Goal: Task Accomplishment & Management: Use online tool/utility

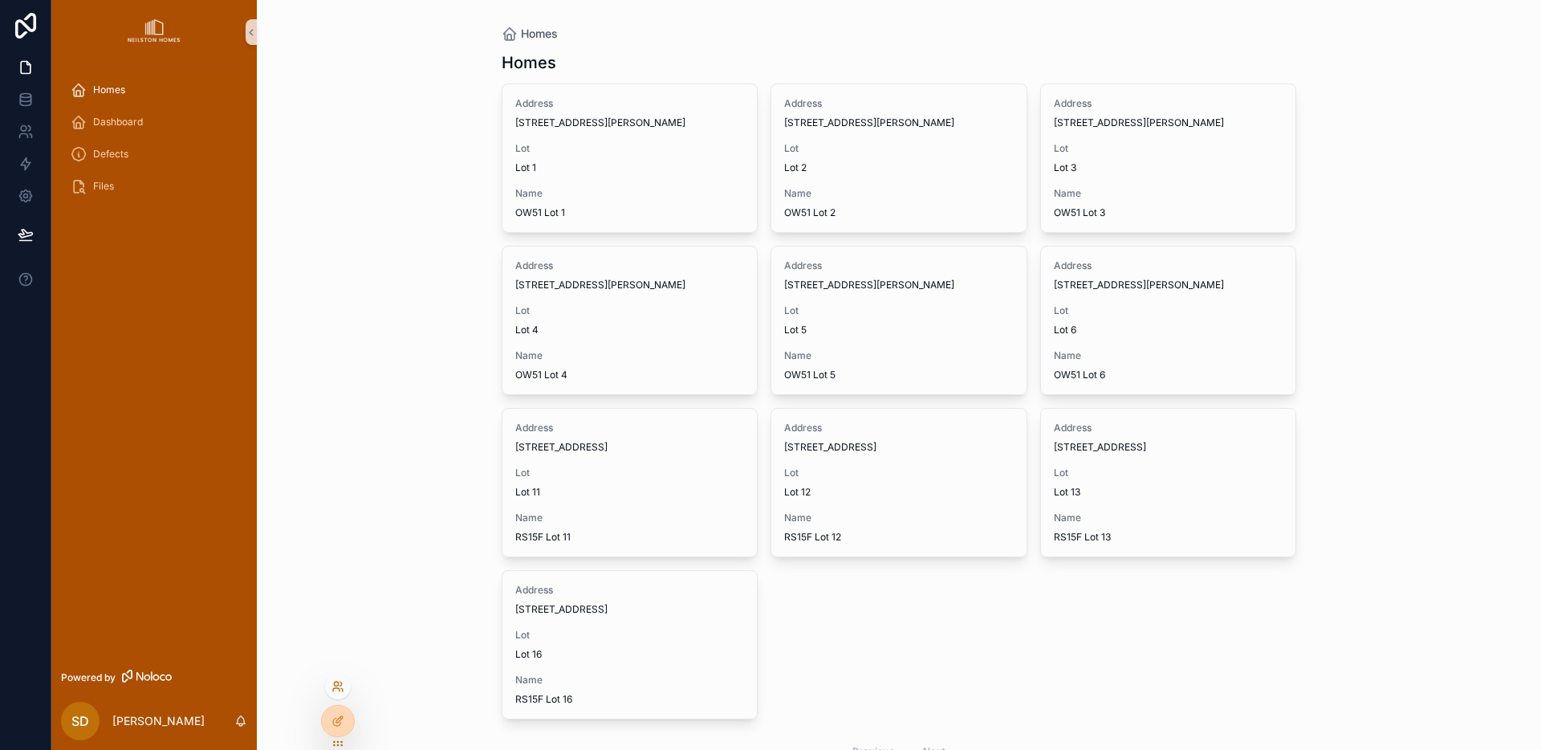
click at [343, 687] on icon at bounding box center [338, 686] width 13 height 13
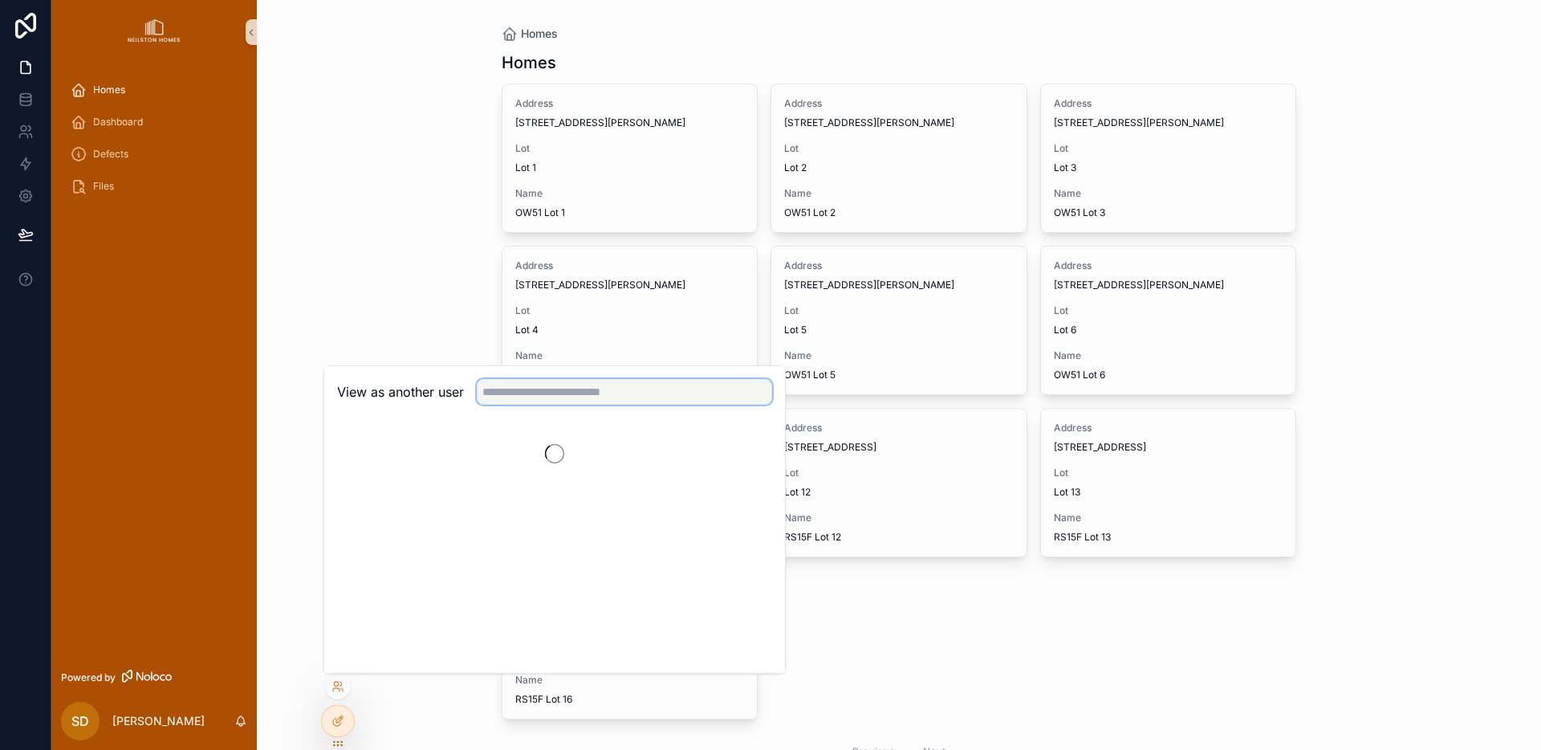
click at [538, 398] on input "text" at bounding box center [624, 392] width 295 height 26
type input "****"
click at [751, 448] on button "Select" at bounding box center [752, 450] width 42 height 23
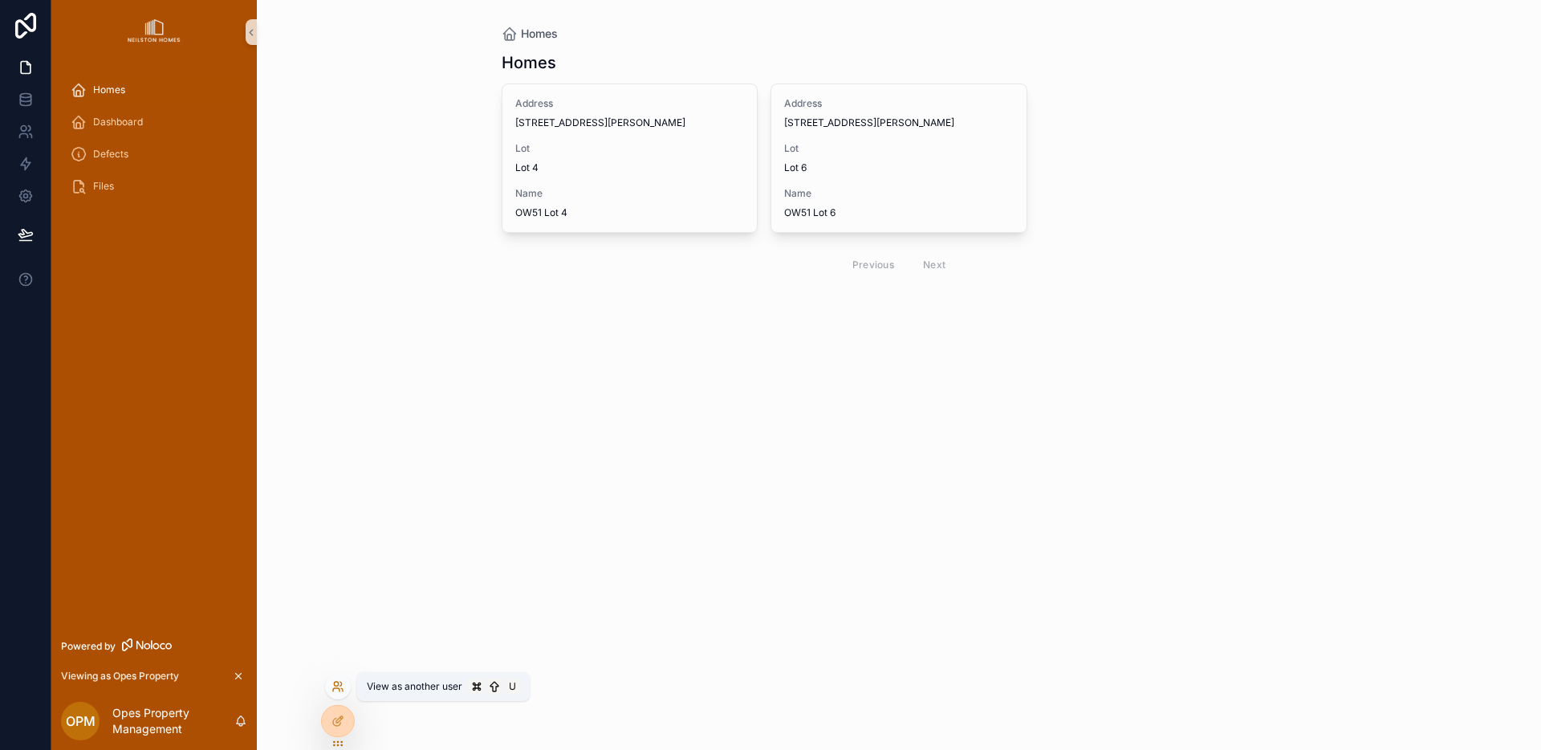
click at [336, 686] on icon at bounding box center [338, 686] width 13 height 13
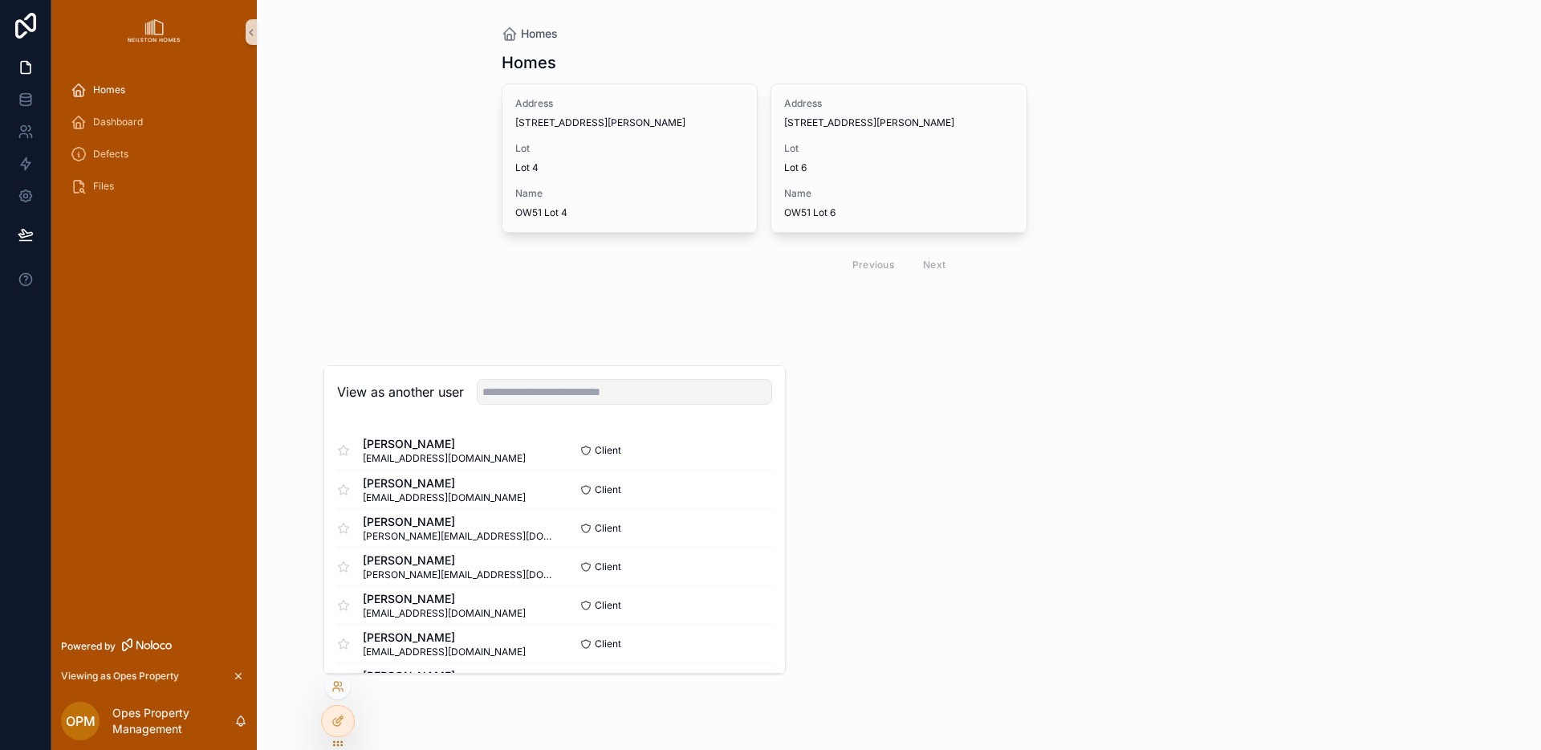
click at [236, 674] on icon "scrollable content" at bounding box center [239, 677] width 6 height 6
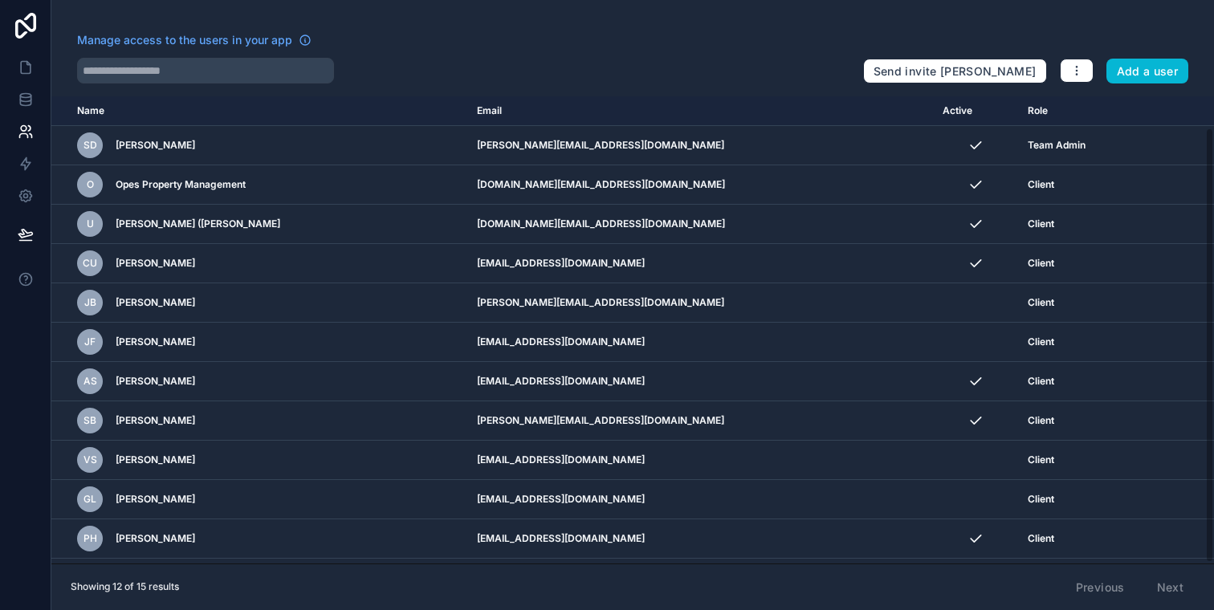
scroll to position [34, 0]
